Goal: Transaction & Acquisition: Purchase product/service

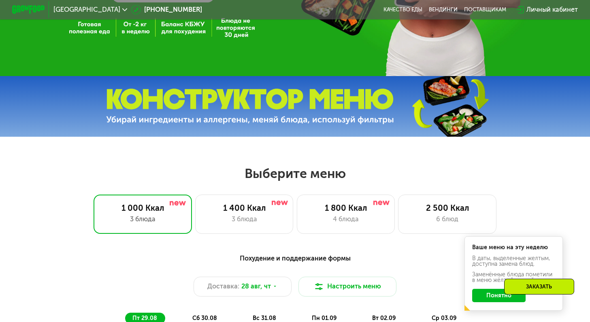
scroll to position [324, 0]
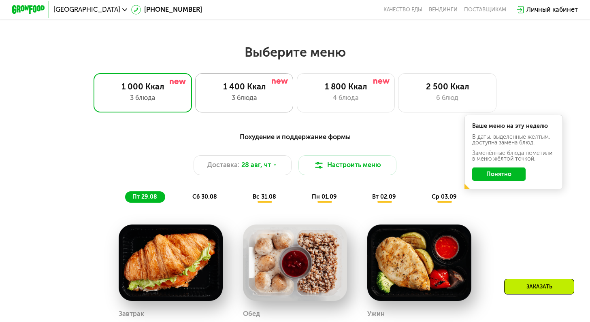
click at [276, 103] on div "3 блюда" at bounding box center [244, 98] width 81 height 10
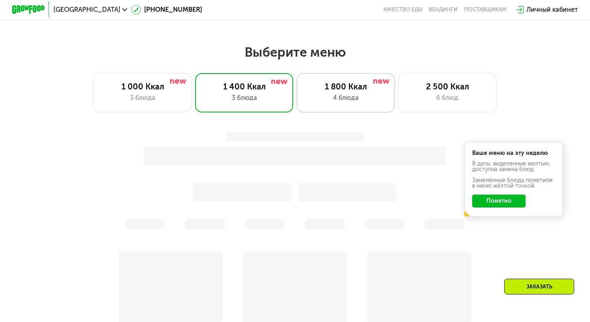
click at [340, 99] on div "4 блюда" at bounding box center [345, 98] width 81 height 10
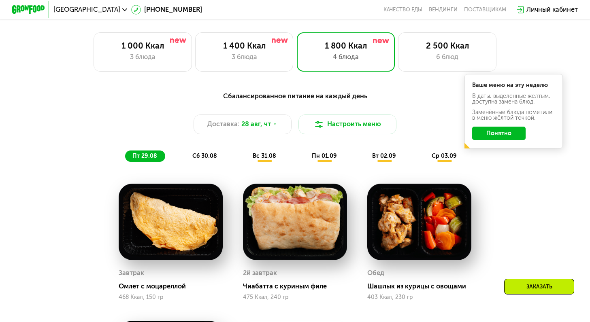
scroll to position [364, 0]
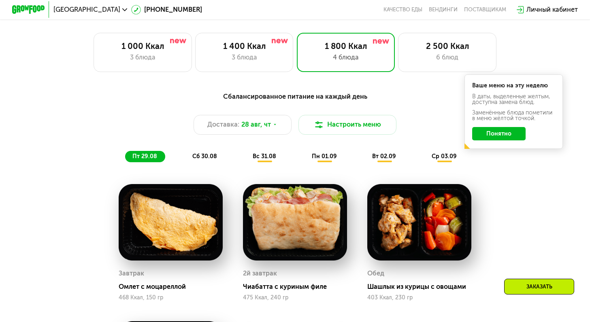
click at [208, 159] on span "сб 30.08" at bounding box center [204, 156] width 25 height 7
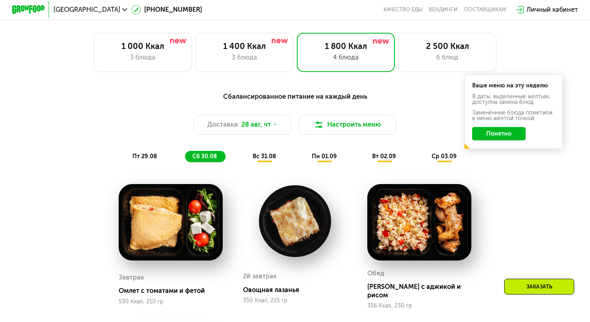
click at [268, 167] on div "Сбалансированное питание на каждый день Доставка: [DATE] Настроить меню пт 29.0…" at bounding box center [294, 127] width 495 height 81
click at [268, 160] on span "вс 31.08" at bounding box center [264, 156] width 23 height 7
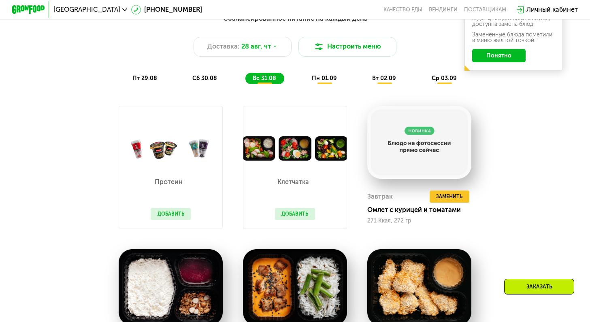
scroll to position [445, 0]
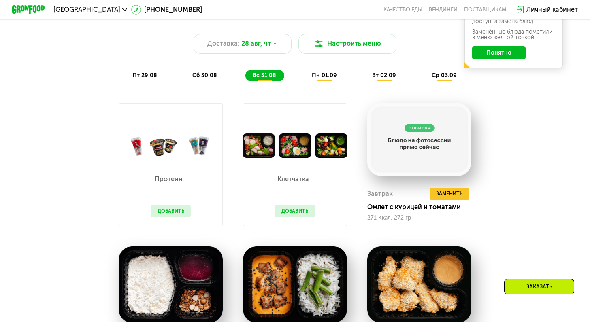
click at [173, 216] on button "Добавить" at bounding box center [171, 211] width 40 height 12
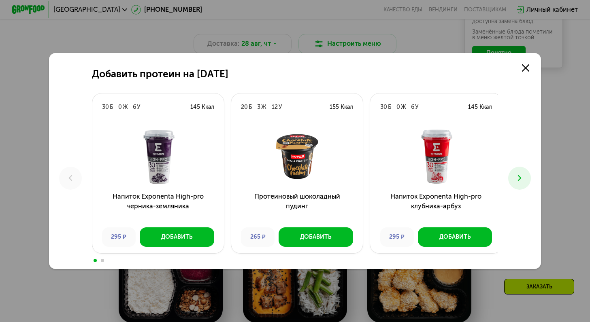
click at [523, 179] on icon at bounding box center [519, 178] width 10 height 10
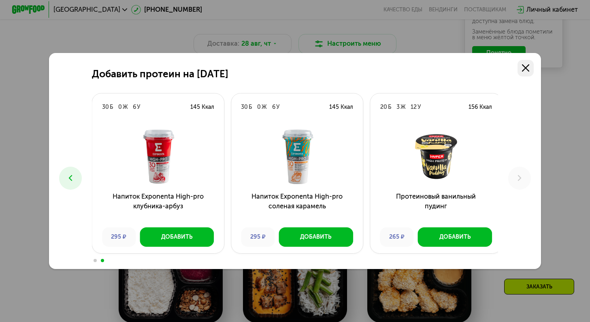
click at [527, 64] on icon at bounding box center [525, 67] width 7 height 7
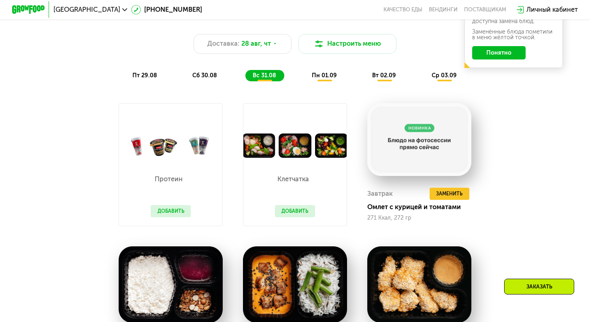
click at [306, 190] on div "Клетчатка Добавить" at bounding box center [295, 192] width 56 height 68
click at [298, 215] on button "Добавить" at bounding box center [295, 211] width 40 height 12
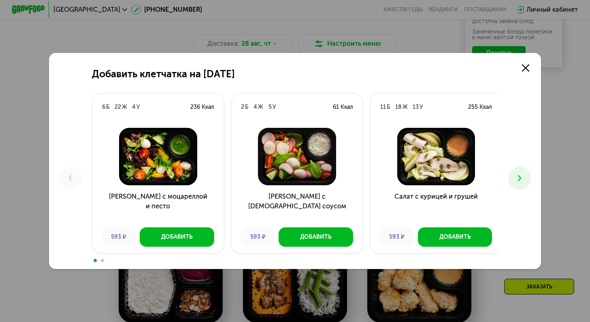
click at [530, 181] on button at bounding box center [519, 178] width 23 height 23
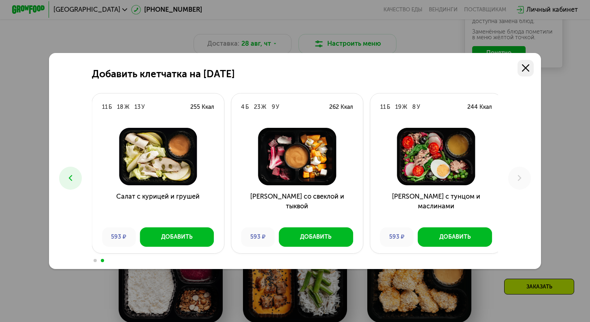
click at [527, 70] on icon at bounding box center [525, 67] width 7 height 7
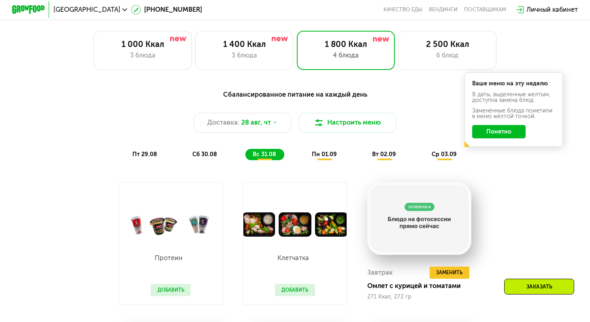
scroll to position [324, 0]
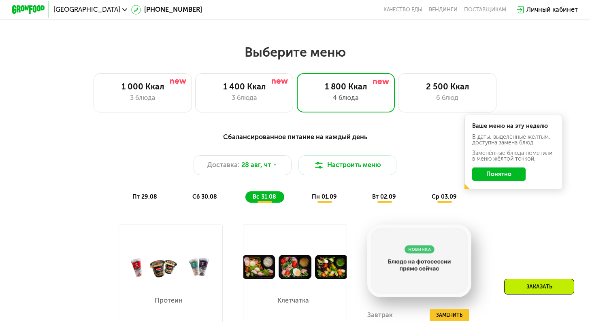
click at [328, 200] on span "пн 01.09" at bounding box center [324, 196] width 25 height 7
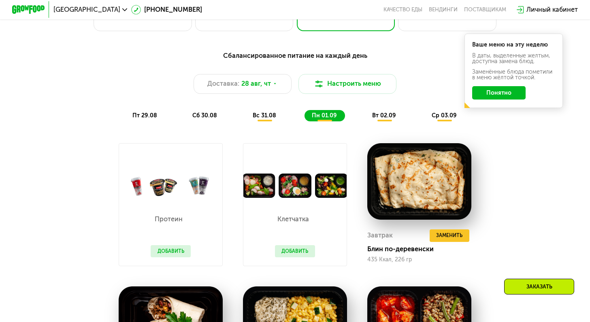
scroll to position [405, 0]
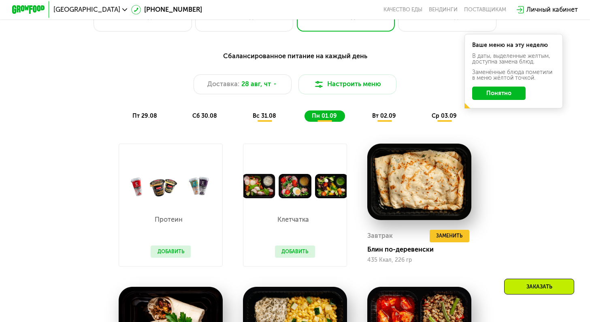
click at [379, 119] on span "вт 02.09" at bounding box center [384, 116] width 24 height 7
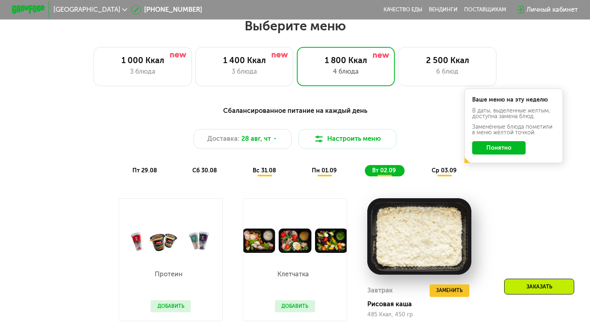
scroll to position [364, 0]
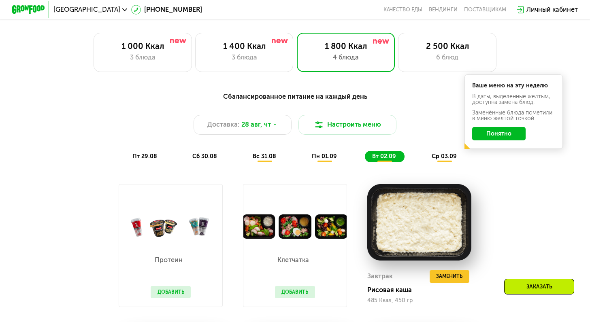
click at [447, 160] on span "ср 03.09" at bounding box center [443, 156] width 25 height 7
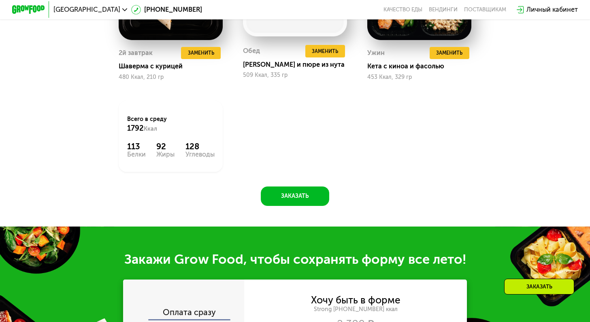
scroll to position [729, 0]
